Goal: Task Accomplishment & Management: Manage account settings

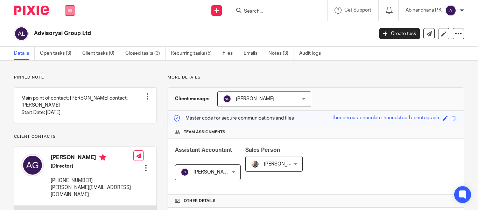
click at [72, 10] on icon at bounding box center [70, 10] width 4 height 4
click at [69, 43] on link "Email" at bounding box center [67, 42] width 12 height 5
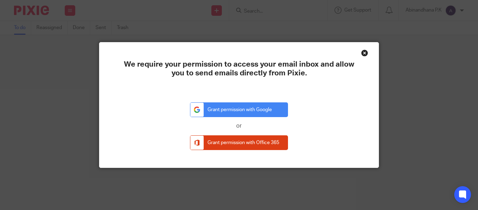
click at [362, 53] on div "Close this dialog window" at bounding box center [364, 52] width 7 height 7
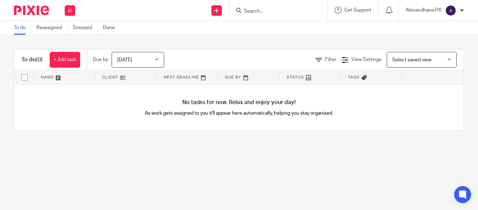
click at [445, 9] on div "Abinandhana P.K" at bounding box center [435, 10] width 58 height 11
click at [447, 10] on img at bounding box center [450, 10] width 11 height 11
click at [457, 7] on div "Abinandhana P.K" at bounding box center [435, 10] width 58 height 11
click at [441, 28] on span "My profile" at bounding box center [435, 28] width 22 height 5
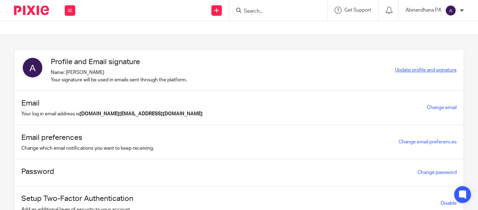
click at [435, 70] on span "Update profile and signature" at bounding box center [426, 70] width 62 height 5
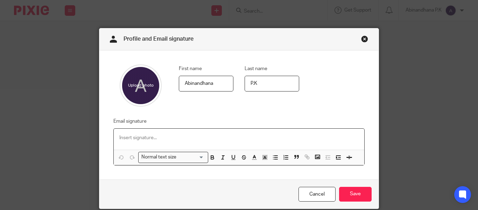
click at [145, 139] on p at bounding box center [238, 137] width 239 height 7
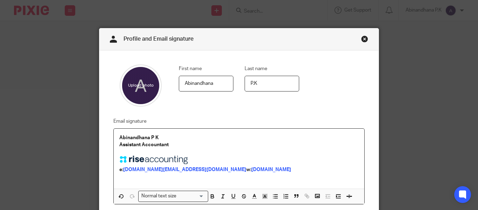
scroll to position [66, 0]
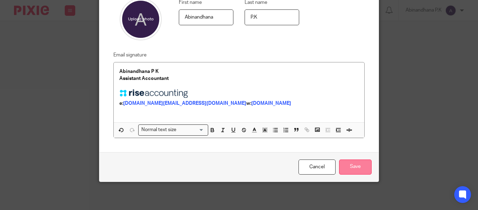
click at [349, 167] on input "Save" at bounding box center [355, 166] width 33 height 15
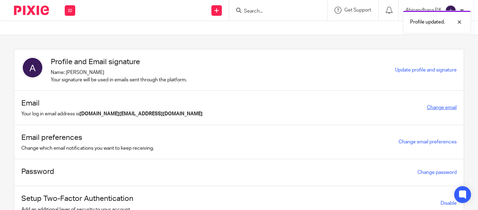
click at [427, 109] on link "Change email" at bounding box center [442, 107] width 30 height 5
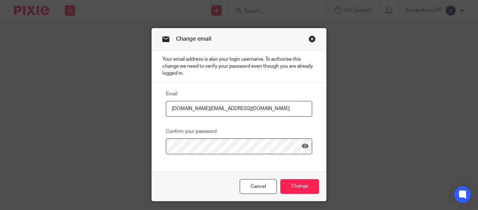
click at [219, 109] on input "[DOMAIN_NAME][EMAIL_ADDRESS][DOMAIN_NAME]" at bounding box center [239, 109] width 146 height 16
paste input "riseaccounting"
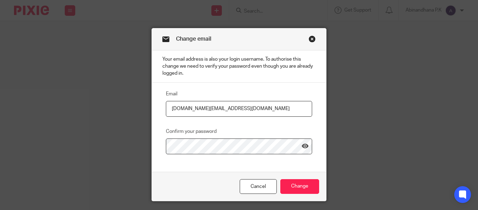
type input "[DOMAIN_NAME][EMAIL_ADDRESS][DOMAIN_NAME]"
click at [289, 125] on div "Email abinandhana.pk@riseaccounting.co.uk Confirm your password" at bounding box center [233, 122] width 157 height 64
click at [302, 146] on icon at bounding box center [305, 145] width 7 height 7
click at [295, 189] on input "Change" at bounding box center [299, 186] width 39 height 15
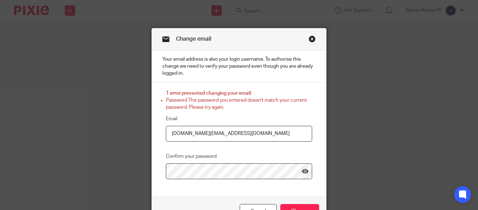
drag, startPoint x: 252, startPoint y: 133, endPoint x: 160, endPoint y: 135, distance: 92.4
click at [160, 135] on div "1 error prevented changing your email: Password The password you entered doesn'…" at bounding box center [233, 134] width 157 height 89
type input "[DOMAIN_NAME][EMAIL_ADDRESS][DOMAIN_NAME]"
drag, startPoint x: 170, startPoint y: 135, endPoint x: 279, endPoint y: 140, distance: 108.9
click at [279, 140] on input "abinandhana.pk@riseaccounting.co.uk" at bounding box center [239, 134] width 146 height 16
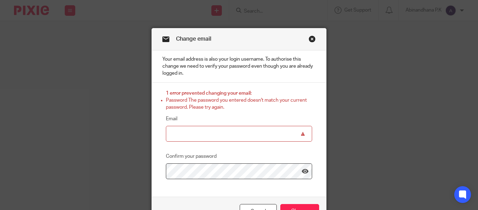
paste input "abinandhana.pk@riseaccounting.co.uk"
type input "abinandhana.pk@riseaccounting.co.uk"
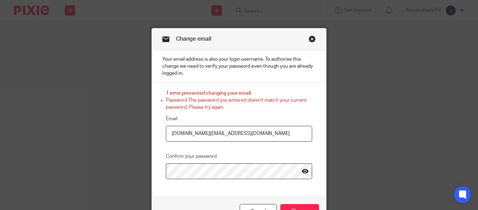
click at [303, 172] on icon at bounding box center [305, 170] width 7 height 7
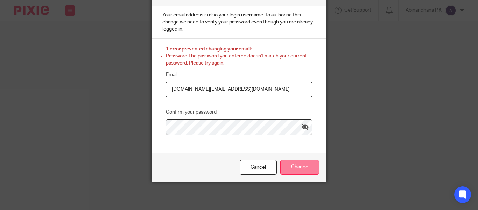
click at [295, 169] on input "Change" at bounding box center [299, 167] width 39 height 15
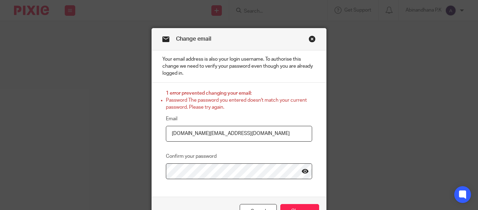
click at [302, 172] on icon at bounding box center [305, 170] width 7 height 7
click at [303, 172] on icon at bounding box center [305, 170] width 7 height 7
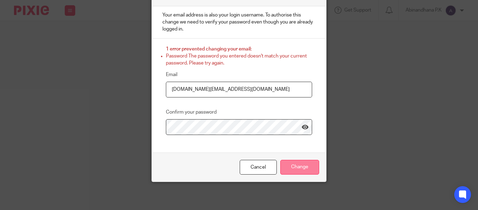
click at [299, 169] on input "Change" at bounding box center [299, 167] width 39 height 15
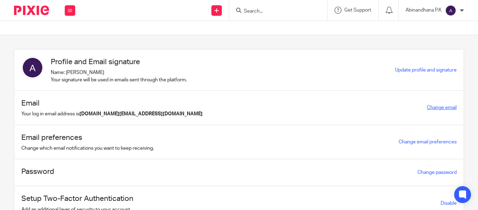
click at [427, 105] on link "Change email" at bounding box center [442, 107] width 30 height 5
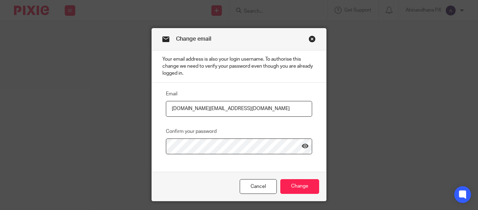
click at [223, 109] on input "[DOMAIN_NAME][EMAIL_ADDRESS][DOMAIN_NAME]" at bounding box center [239, 109] width 146 height 16
type input "[DOMAIN_NAME][EMAIL_ADDRESS][DOMAIN_NAME]"
click at [299, 183] on input "Change" at bounding box center [299, 186] width 39 height 15
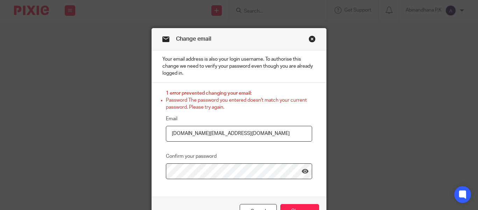
click at [251, 132] on input "[DOMAIN_NAME][EMAIL_ADDRESS][DOMAIN_NAME]" at bounding box center [239, 134] width 146 height 16
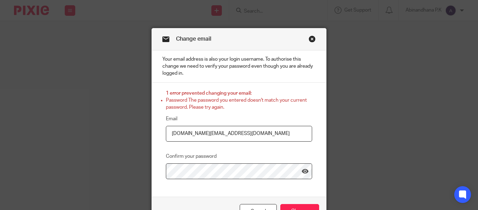
type input "abinandhana.pk@riseaccounting.co.uk"
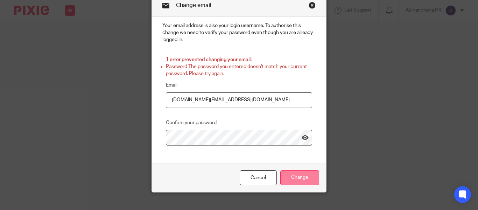
scroll to position [34, 0]
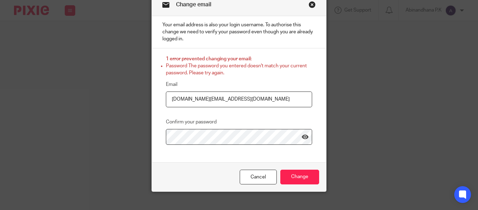
click at [305, 120] on div "Confirm your password" at bounding box center [239, 123] width 146 height 11
click at [295, 177] on input "Change" at bounding box center [299, 176] width 39 height 15
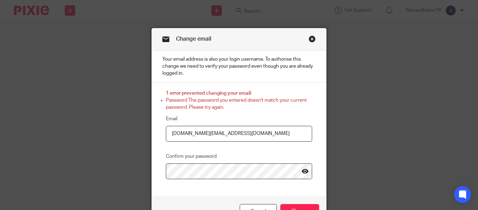
click at [302, 170] on icon at bounding box center [305, 170] width 7 height 7
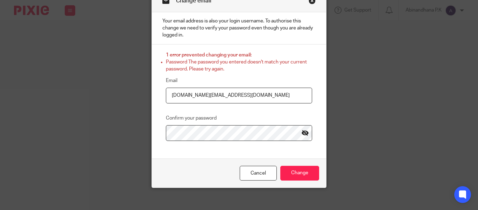
scroll to position [44, 0]
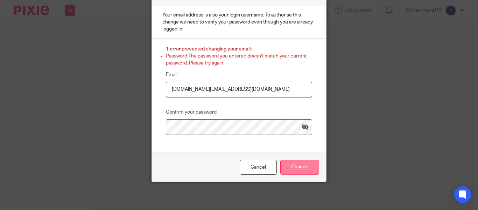
click at [298, 165] on input "Change" at bounding box center [299, 167] width 39 height 15
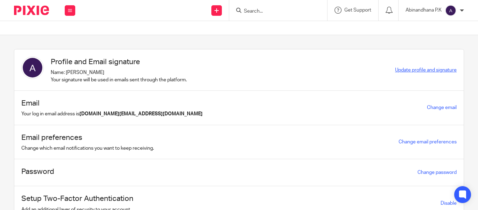
click at [421, 69] on span "Update profile and signature" at bounding box center [426, 70] width 62 height 5
click at [431, 110] on link "Change email" at bounding box center [442, 107] width 30 height 5
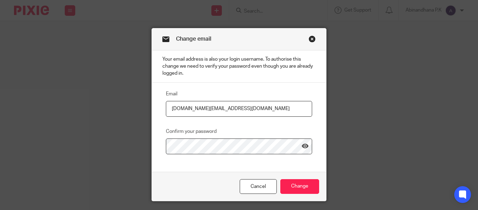
drag, startPoint x: 262, startPoint y: 104, endPoint x: 138, endPoint y: 117, distance: 124.9
click at [138, 117] on div "Change email Your email address is also your login username. To authorise this …" at bounding box center [239, 105] width 478 height 210
click at [226, 156] on div "Email [DOMAIN_NAME][EMAIL_ADDRESS][DOMAIN_NAME] Confirm your password" at bounding box center [239, 127] width 174 height 89
click at [227, 135] on div "Confirm your password" at bounding box center [239, 140] width 146 height 27
click at [305, 145] on icon at bounding box center [305, 145] width 7 height 7
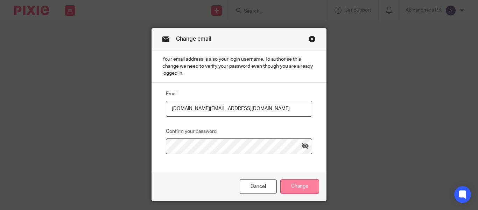
click at [302, 180] on input "Change" at bounding box center [299, 186] width 39 height 15
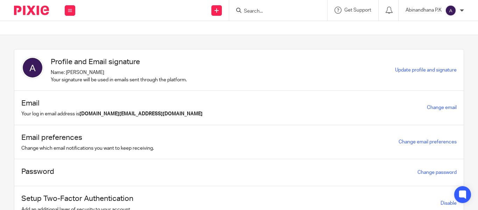
click at [450, 9] on img at bounding box center [450, 10] width 11 height 11
click at [422, 28] on link "My profile" at bounding box center [430, 28] width 32 height 5
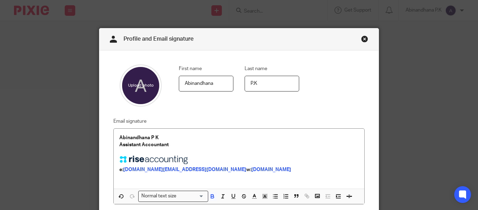
scroll to position [48, 0]
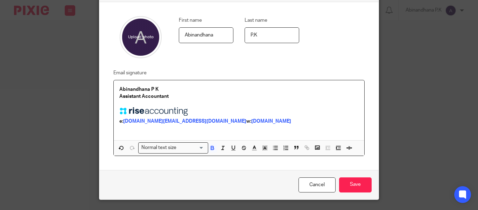
click at [246, 121] on strong "w:" at bounding box center [248, 121] width 5 height 5
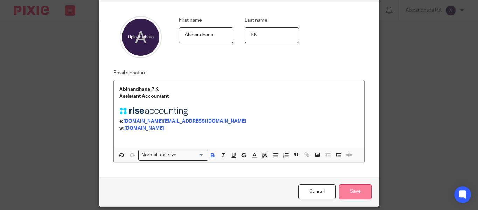
click at [349, 192] on input "Save" at bounding box center [355, 191] width 33 height 15
